Goal: Task Accomplishment & Management: Use online tool/utility

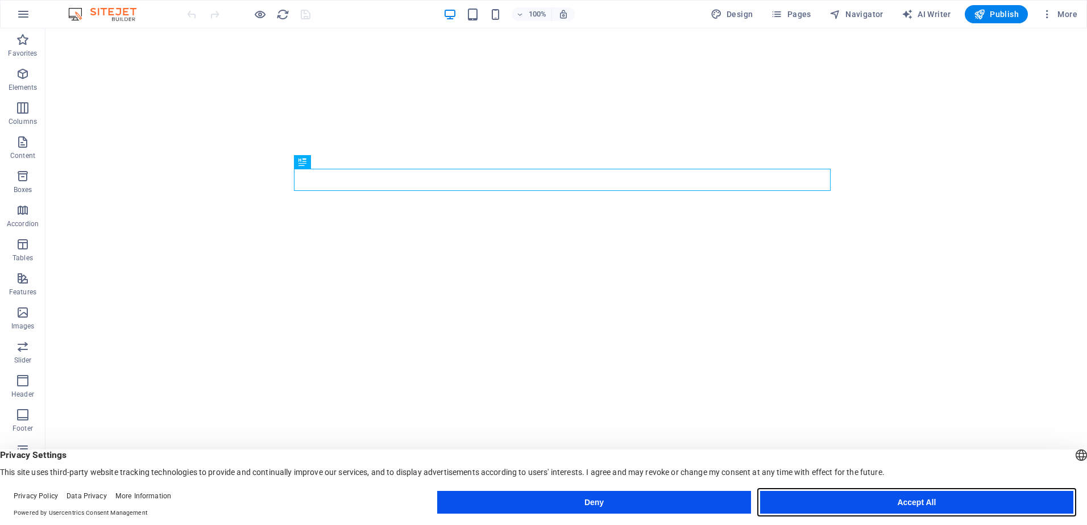
click at [835, 500] on button "Accept All" at bounding box center [916, 502] width 313 height 23
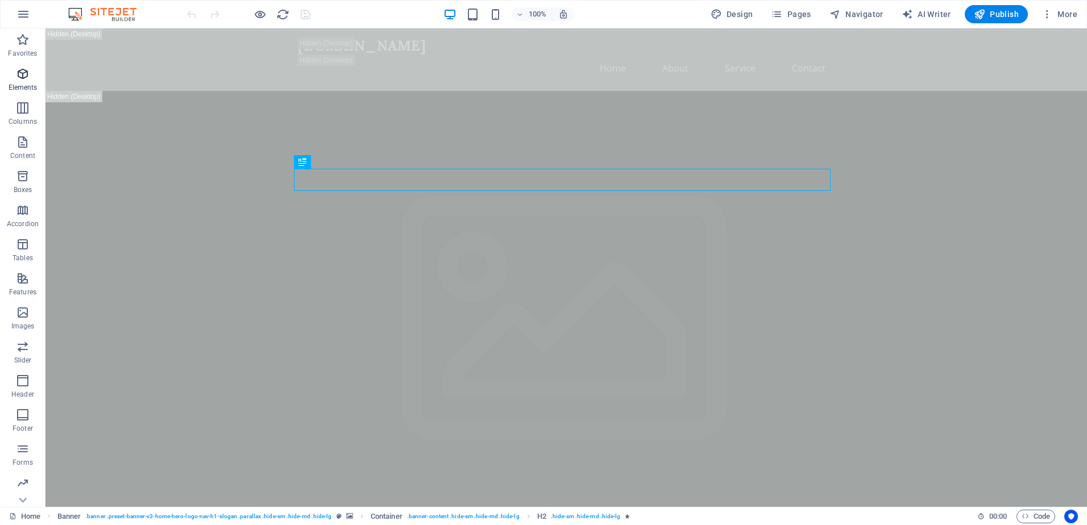
click at [27, 76] on icon "button" at bounding box center [23, 74] width 14 height 14
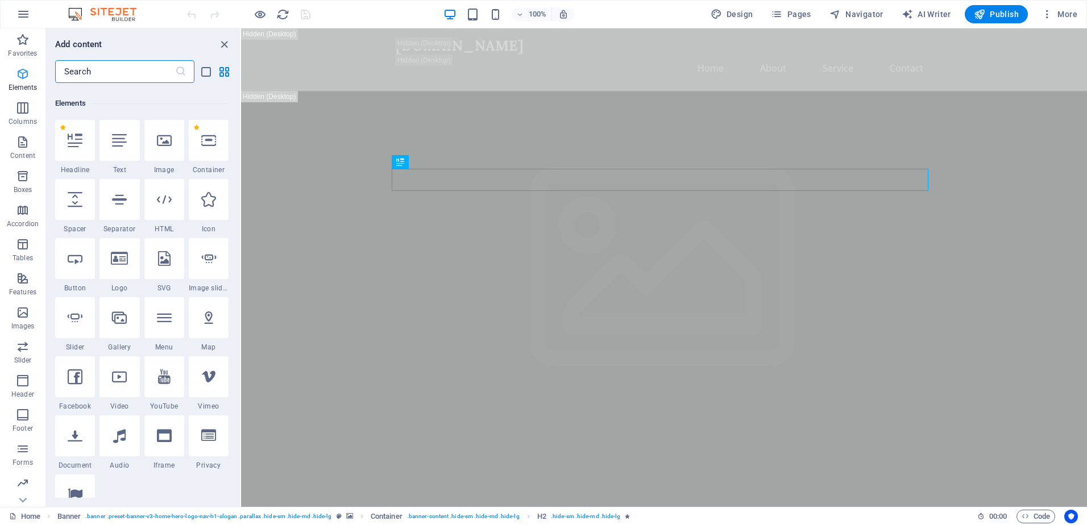
scroll to position [121, 0]
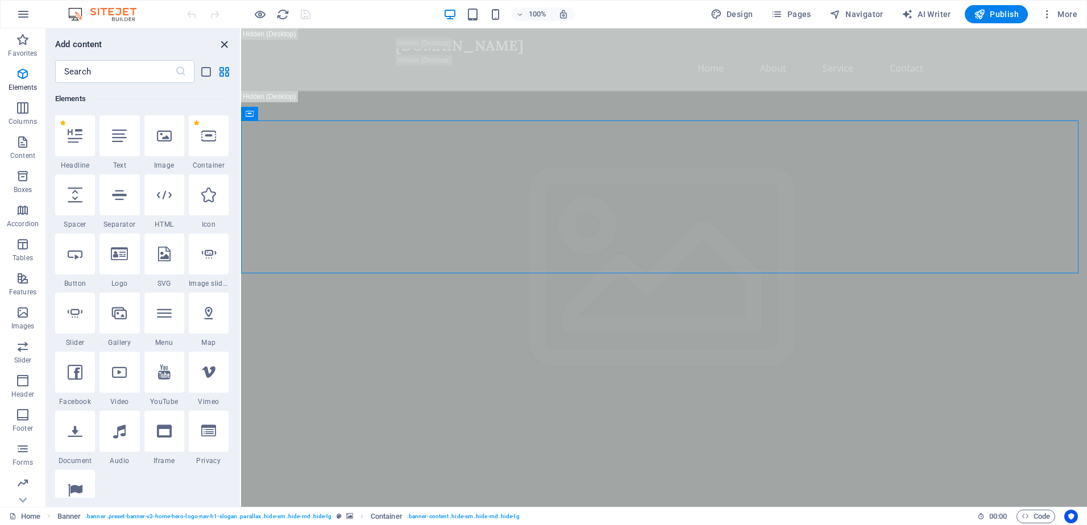
click at [225, 43] on icon "close panel" at bounding box center [224, 44] width 13 height 13
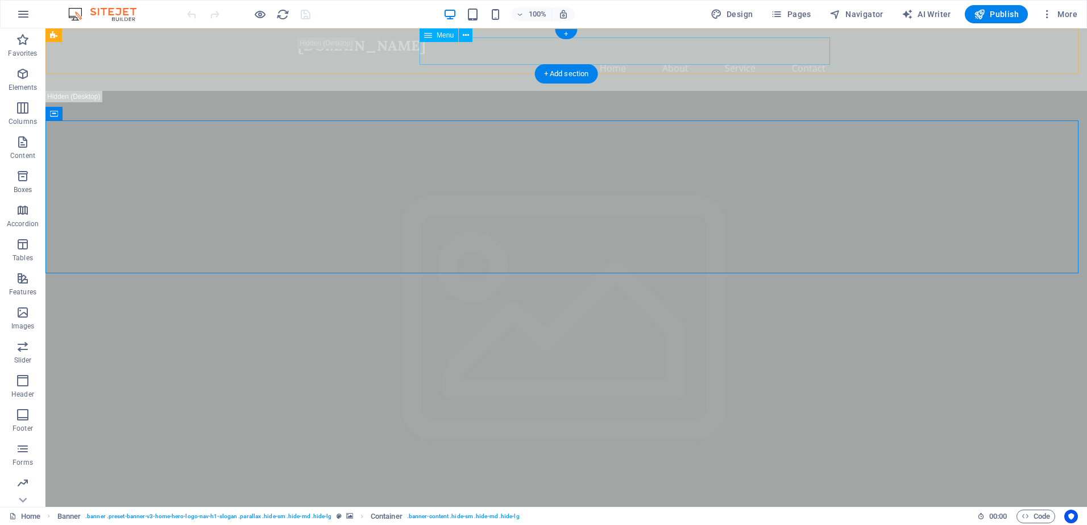
click at [680, 55] on nav "Home About Service Contact" at bounding box center [566, 68] width 537 height 27
click at [678, 55] on nav "Home About Service Contact" at bounding box center [566, 68] width 537 height 27
click at [478, 55] on nav "Home About Service Contact" at bounding box center [566, 68] width 537 height 27
select select
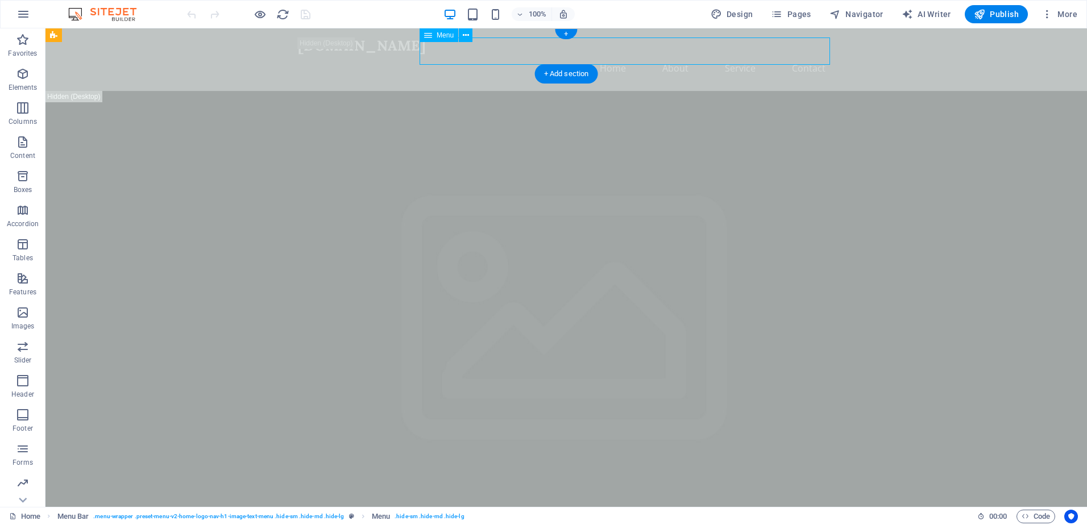
select select
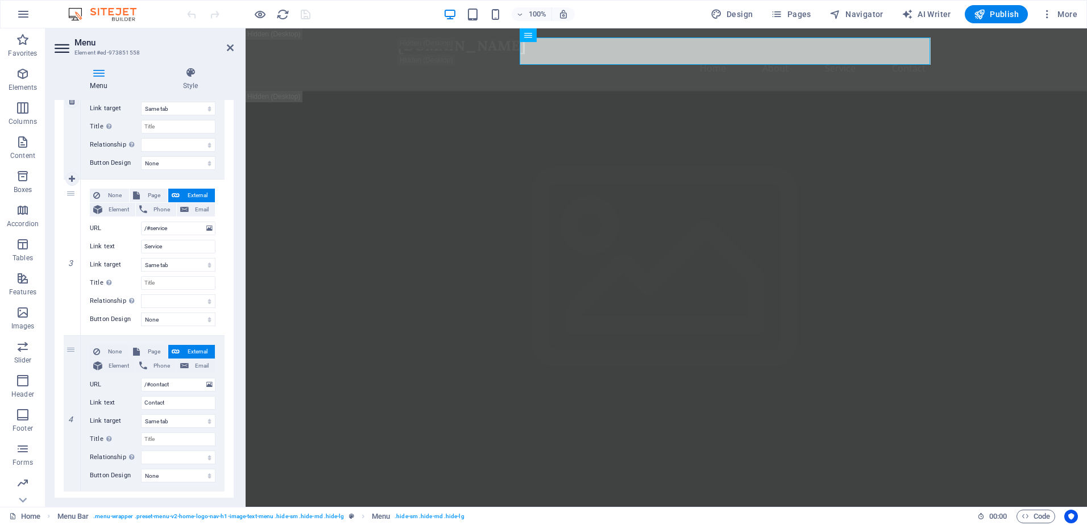
scroll to position [367, 0]
